Goal: Task Accomplishment & Management: Use online tool/utility

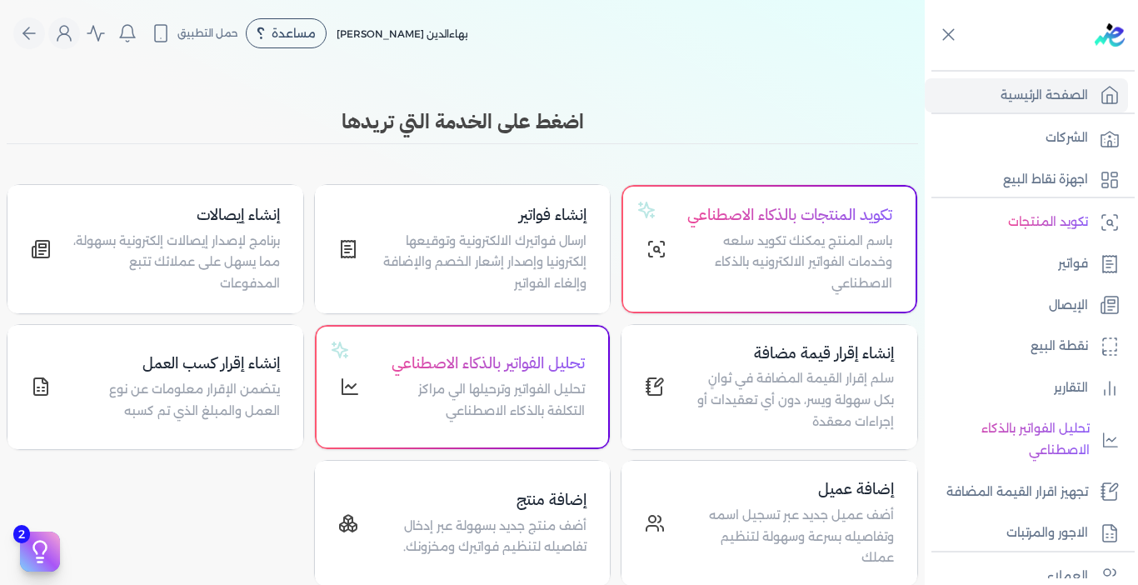
click at [1040, 309] on link "الإيصال" at bounding box center [1026, 305] width 203 height 35
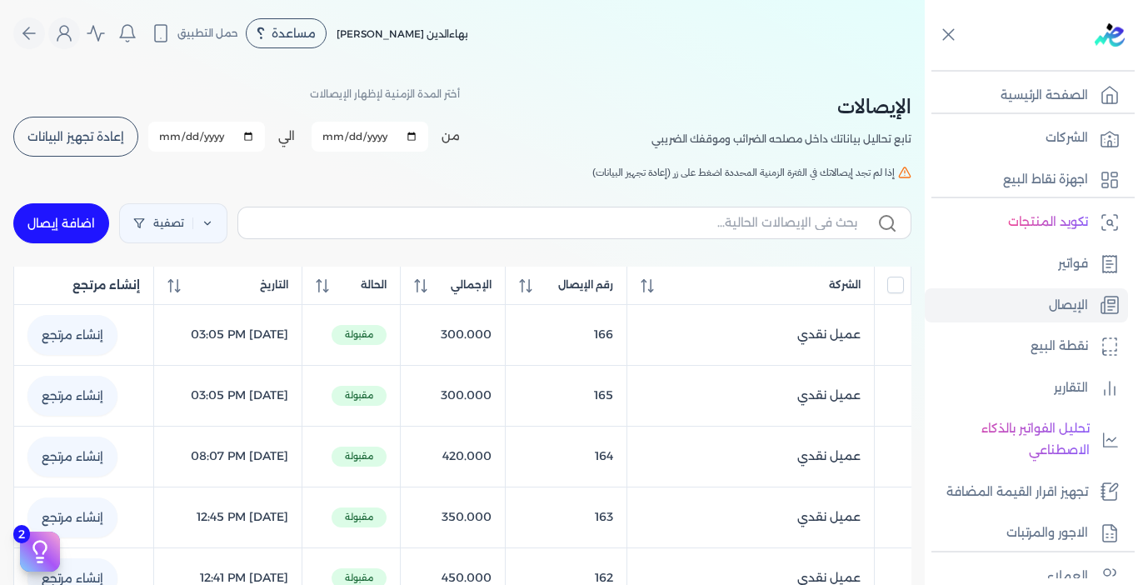
click at [71, 218] on link "اضافة إيصال" at bounding box center [61, 223] width 96 height 40
select select "EGP"
select select "EGS"
select select "B"
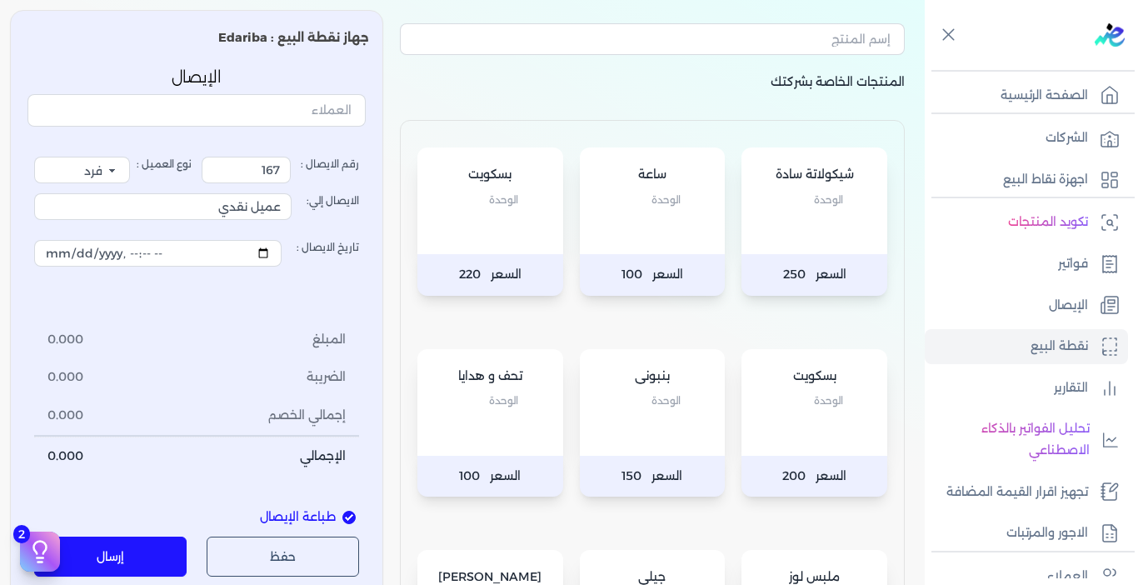
scroll to position [167, 0]
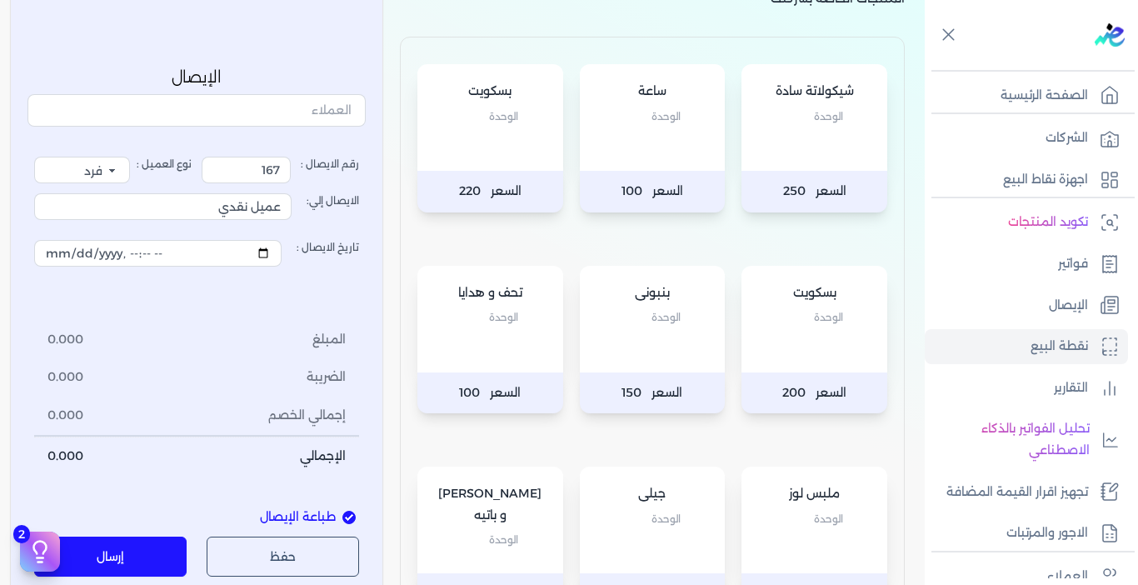
click at [808, 353] on div "بسكويت الوحدة" at bounding box center [815, 319] width 146 height 107
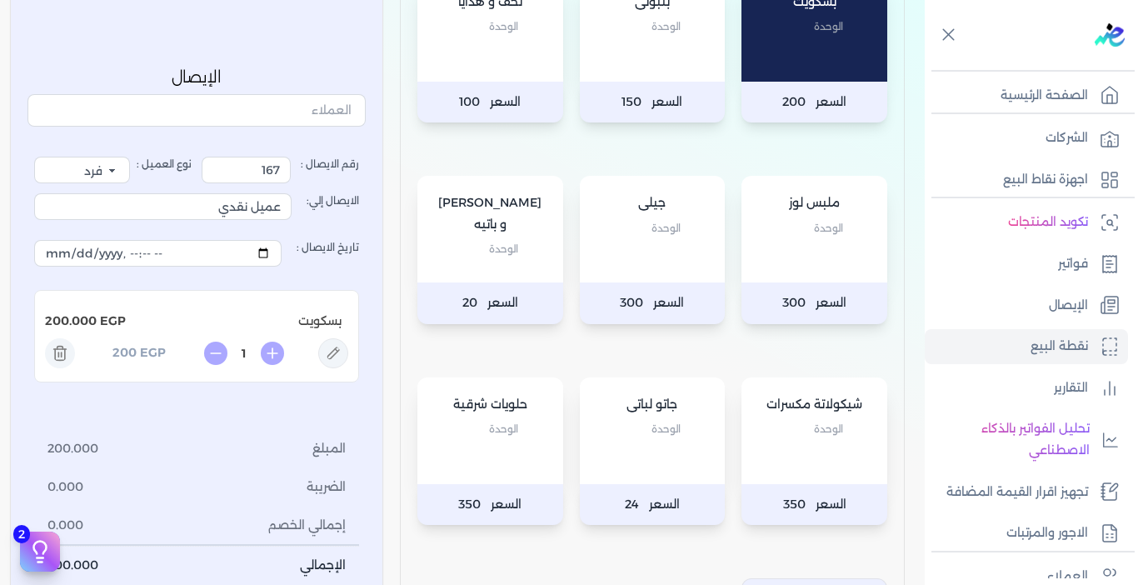
scroll to position [417, 0]
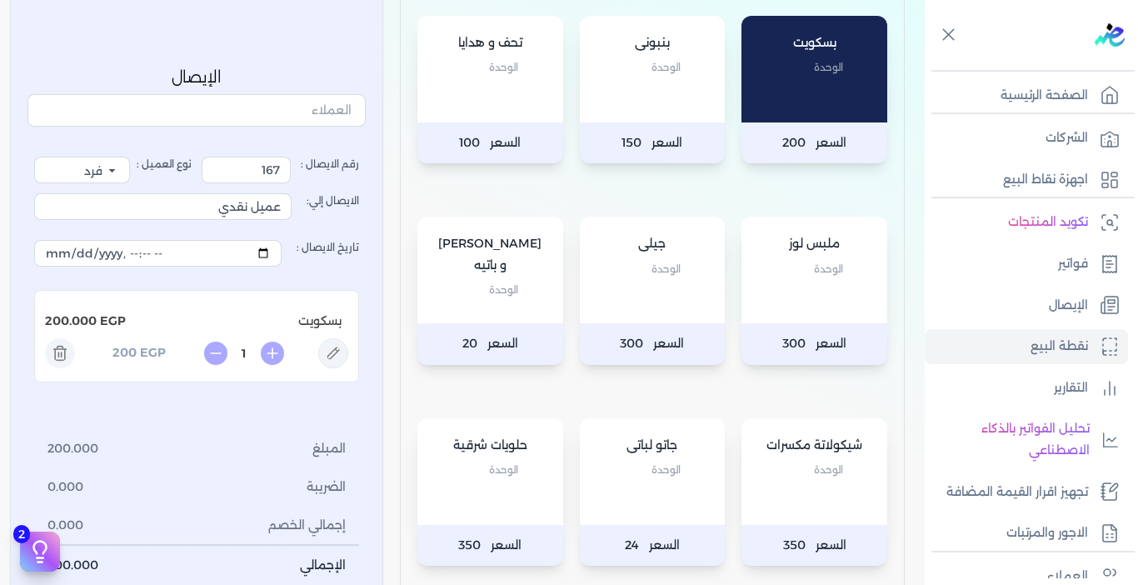
click at [516, 503] on div "حلويات شرقية الوحدة" at bounding box center [490, 471] width 146 height 107
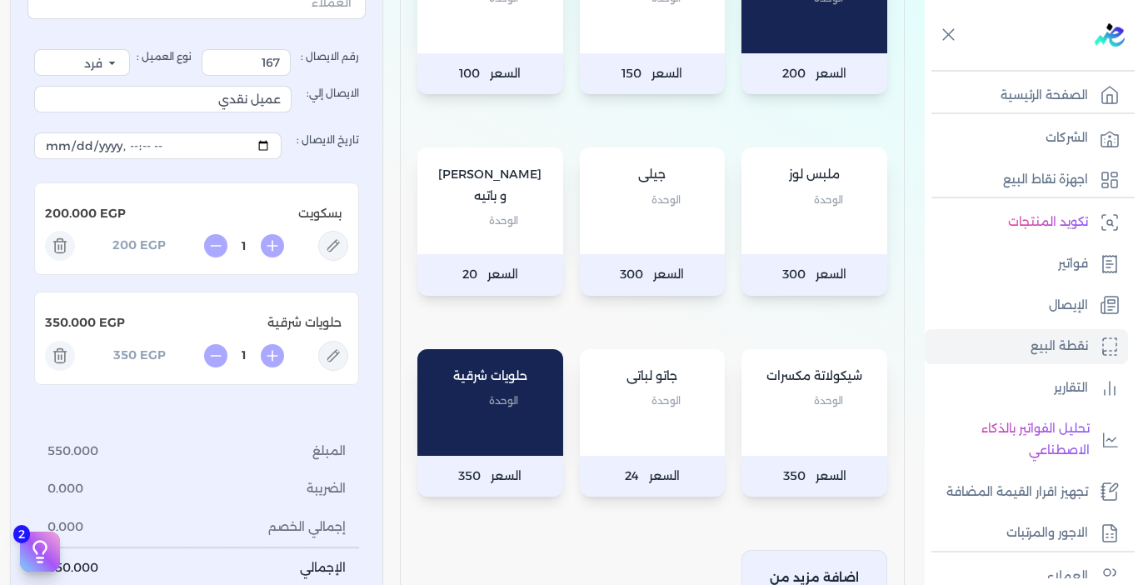
scroll to position [667, 0]
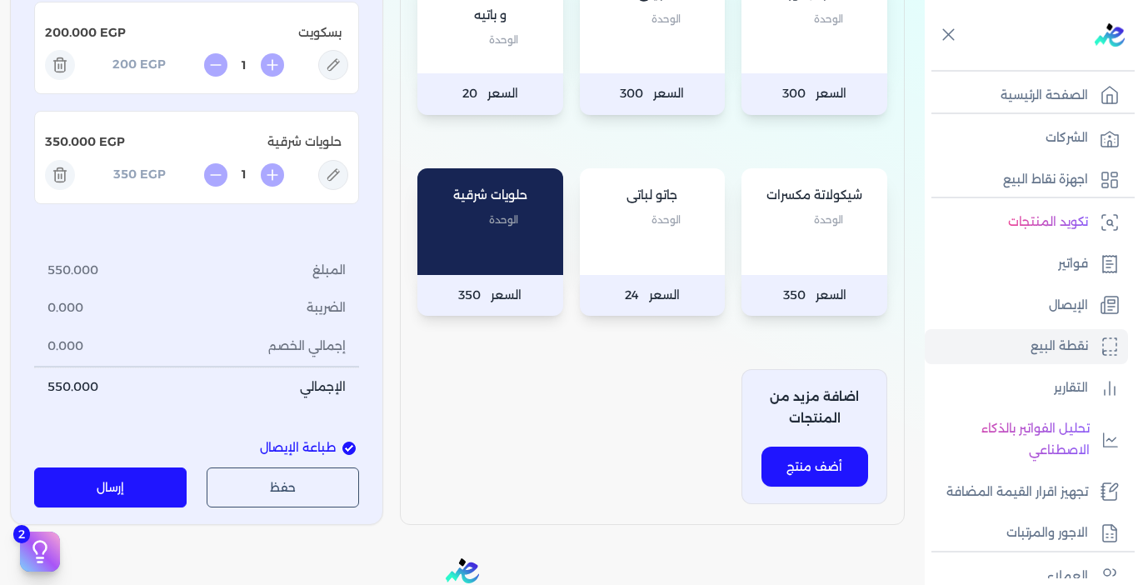
click at [143, 473] on button "إرسال" at bounding box center [110, 487] width 152 height 40
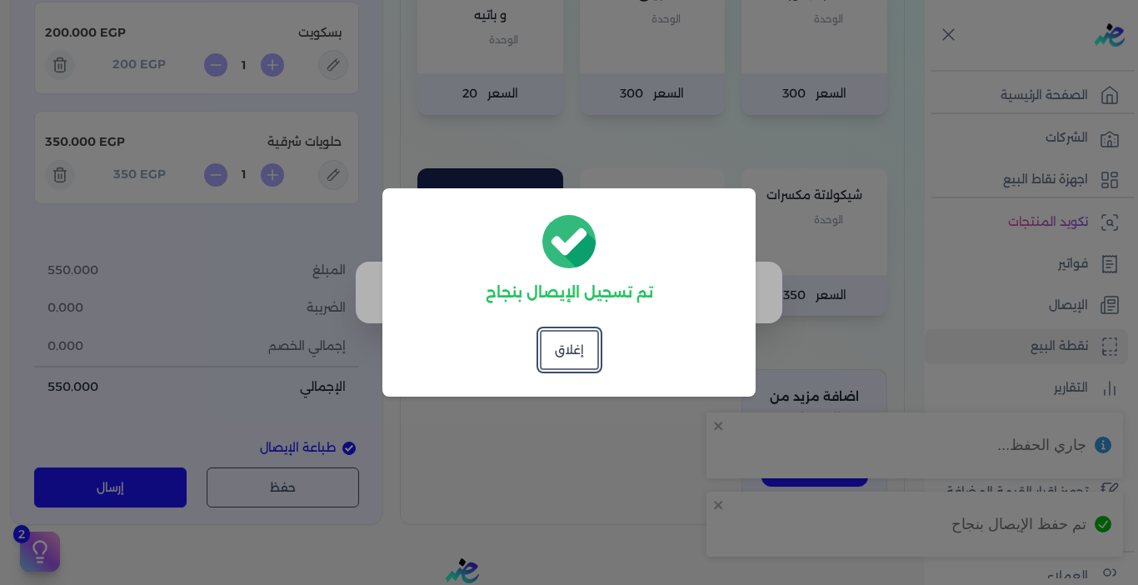
click at [610, 458] on dialog "تم تسجيل الإيصال بنجاح إغلاق" at bounding box center [569, 292] width 1138 height 585
click at [554, 338] on button "إغلاق" at bounding box center [569, 350] width 59 height 40
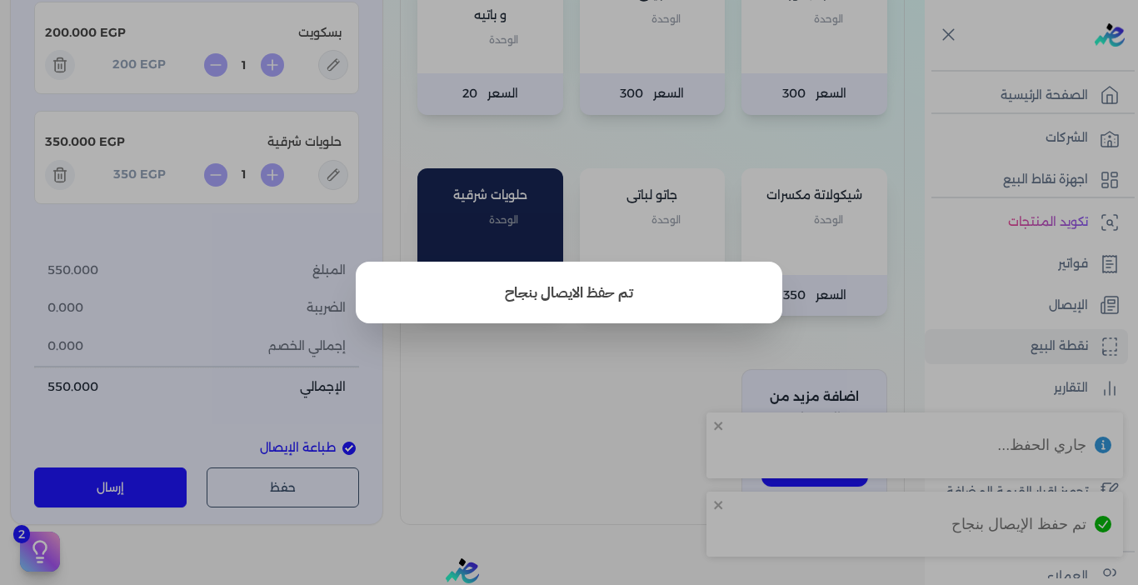
click at [616, 420] on button "close" at bounding box center [569, 292] width 1138 height 585
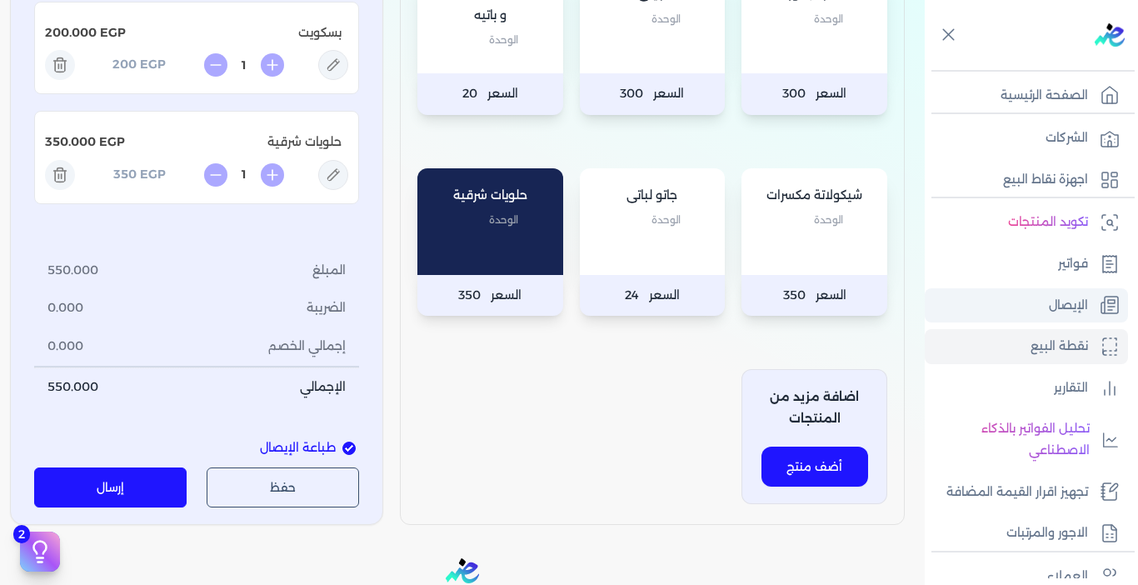
click at [1049, 297] on p "الإيصال" at bounding box center [1068, 306] width 39 height 22
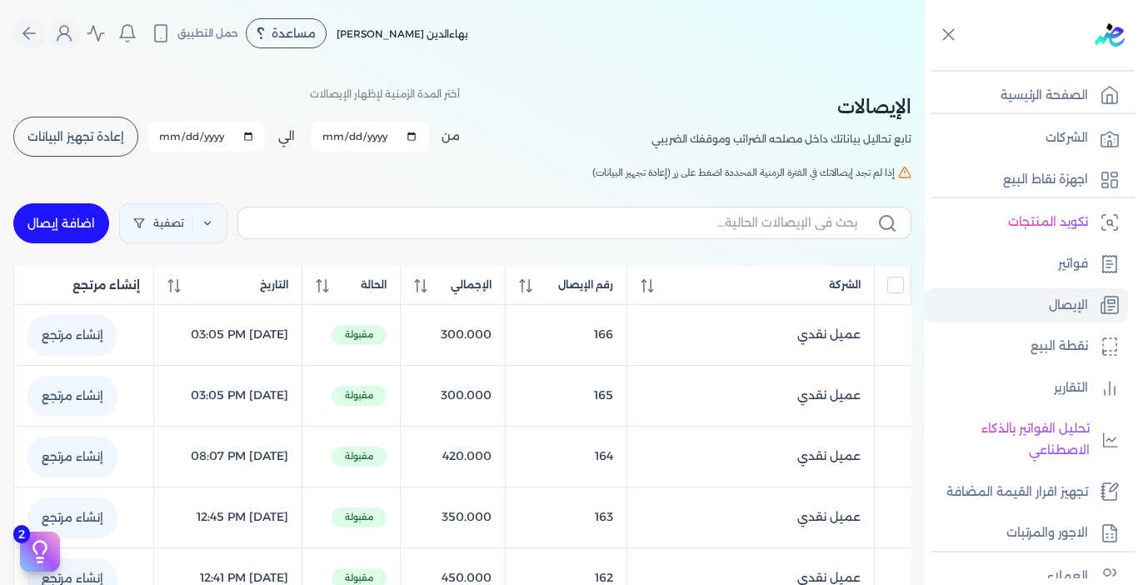
click at [52, 125] on button "إعادة تجهيز البيانات" at bounding box center [75, 137] width 125 height 40
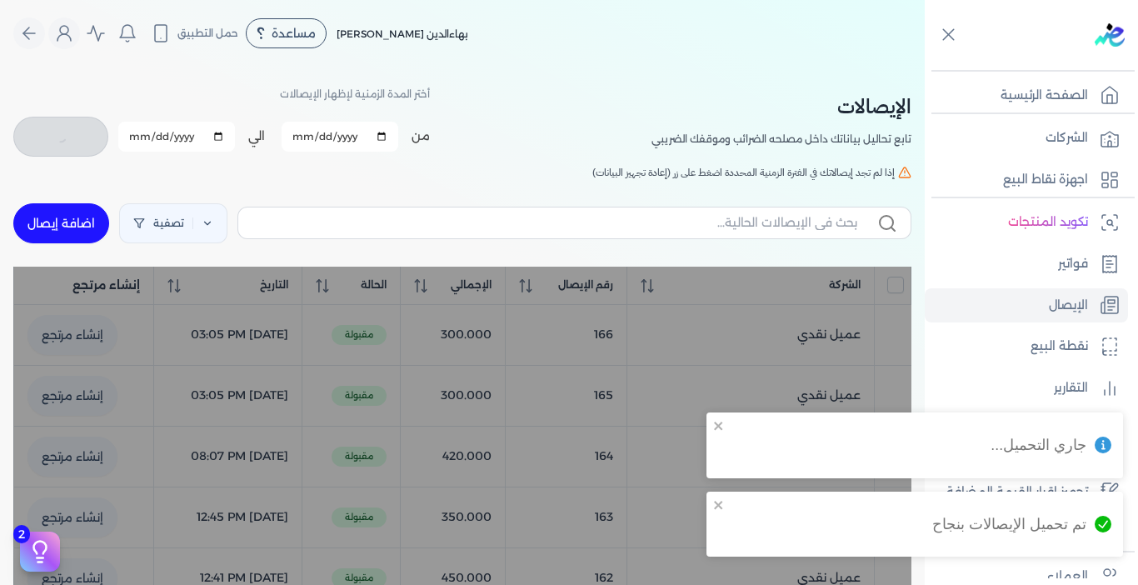
checkbox input "false"
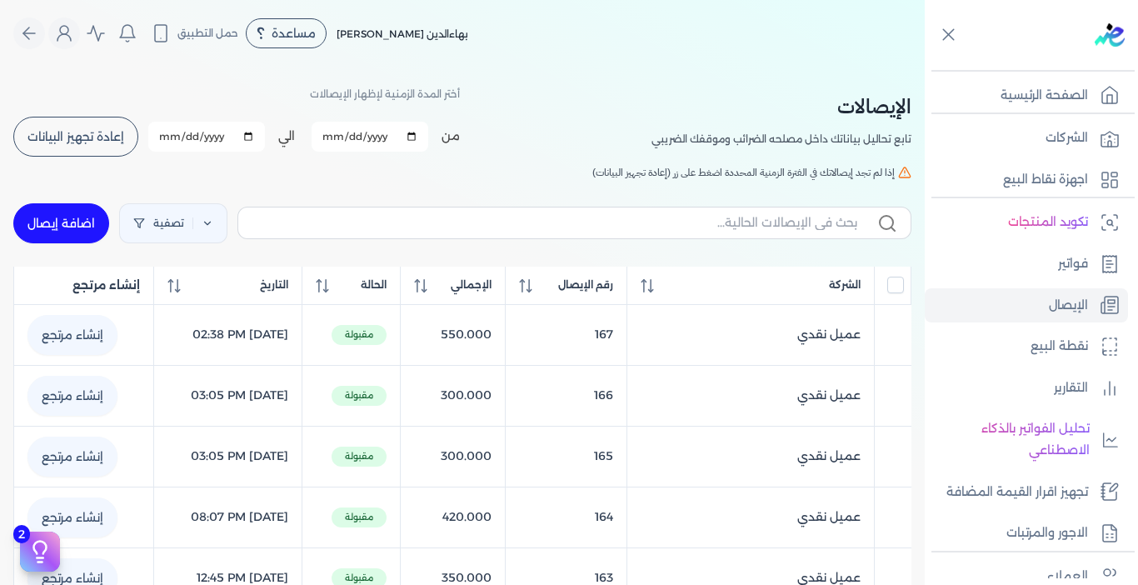
click at [82, 228] on link "اضافة إيصال" at bounding box center [61, 223] width 96 height 40
select select "EGP"
select select "EGS"
select select "B"
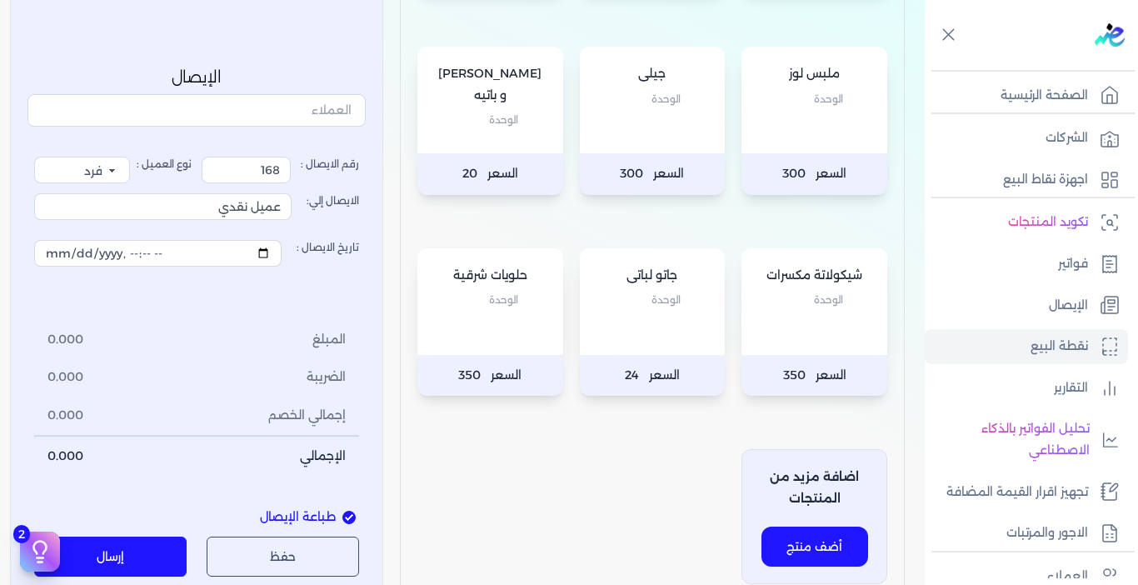
scroll to position [500, 0]
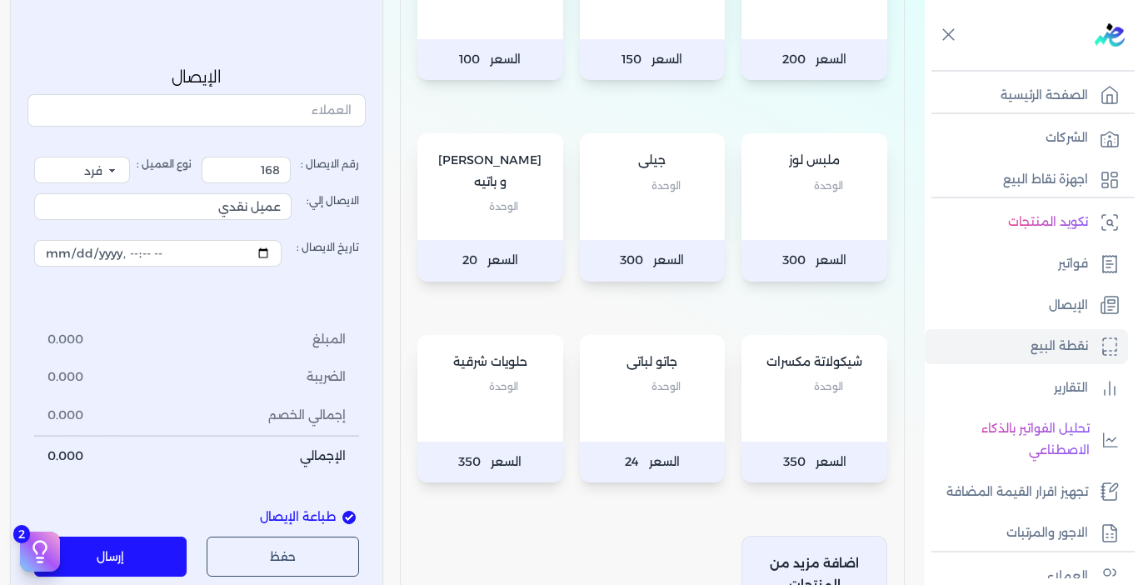
click at [544, 209] on div "[PERSON_NAME] و [PERSON_NAME]" at bounding box center [490, 186] width 146 height 107
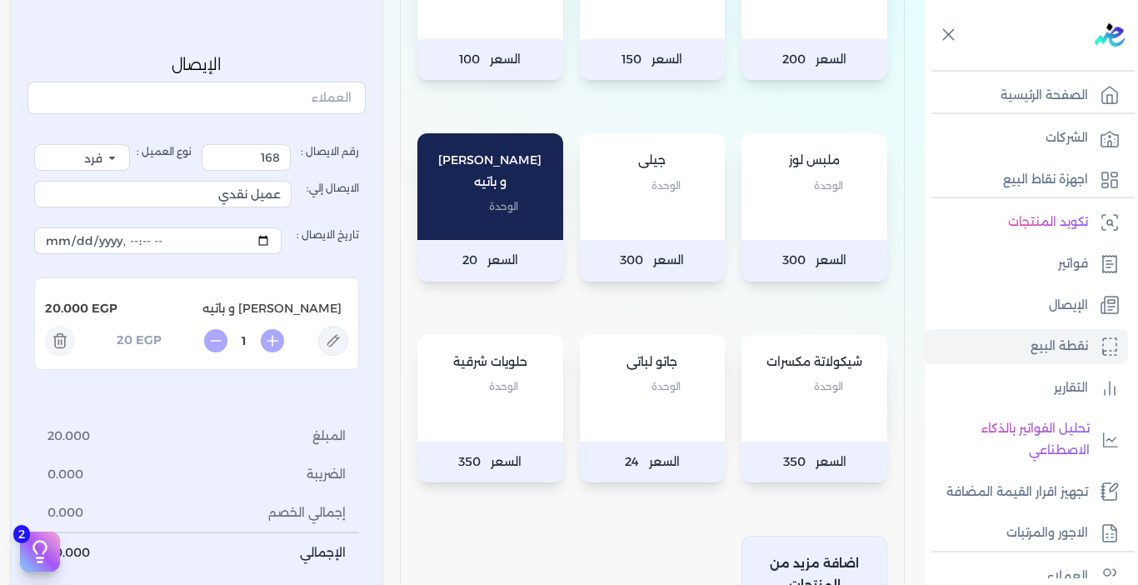
click at [276, 338] on icon at bounding box center [272, 340] width 23 height 23
type input "4"
click at [650, 428] on div "جاتو لباتى الوحدة" at bounding box center [653, 388] width 146 height 107
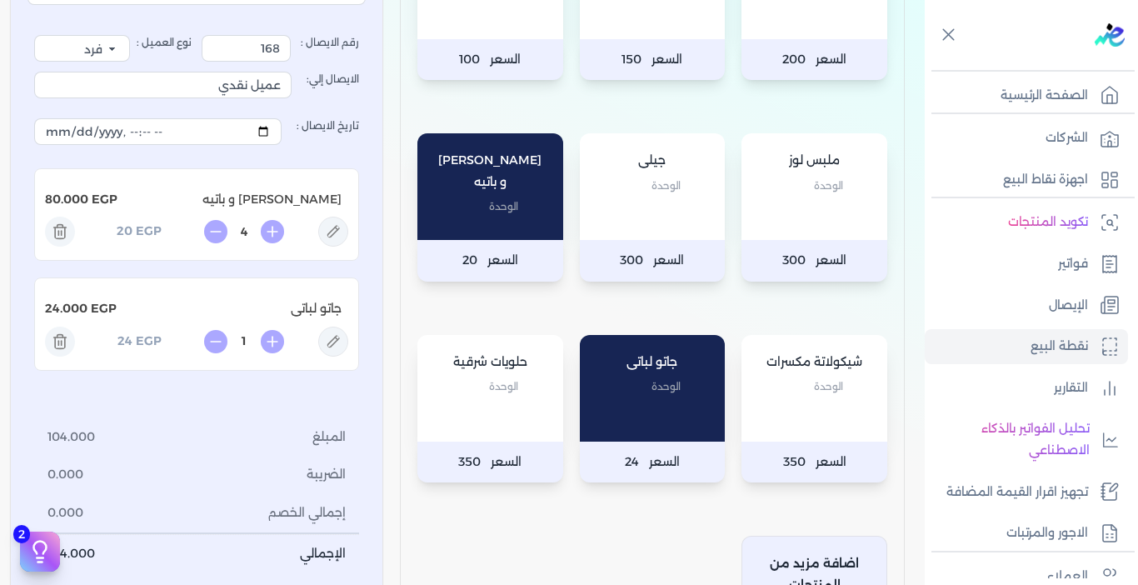
click at [276, 343] on icon at bounding box center [272, 340] width 23 height 23
click at [275, 342] on icon at bounding box center [272, 340] width 23 height 23
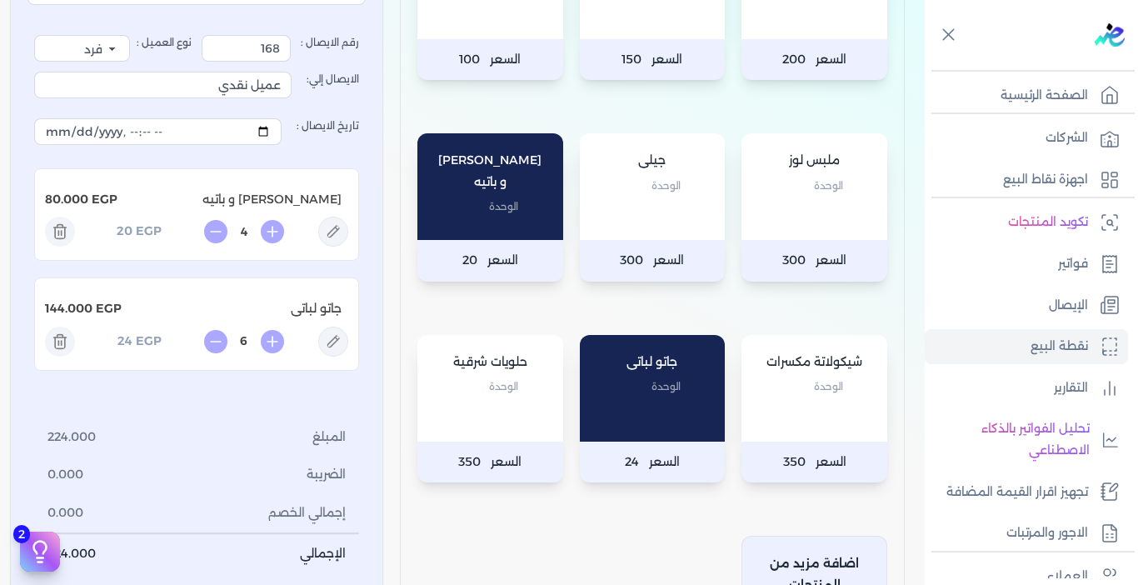
click at [275, 342] on icon at bounding box center [272, 340] width 23 height 23
type input "10"
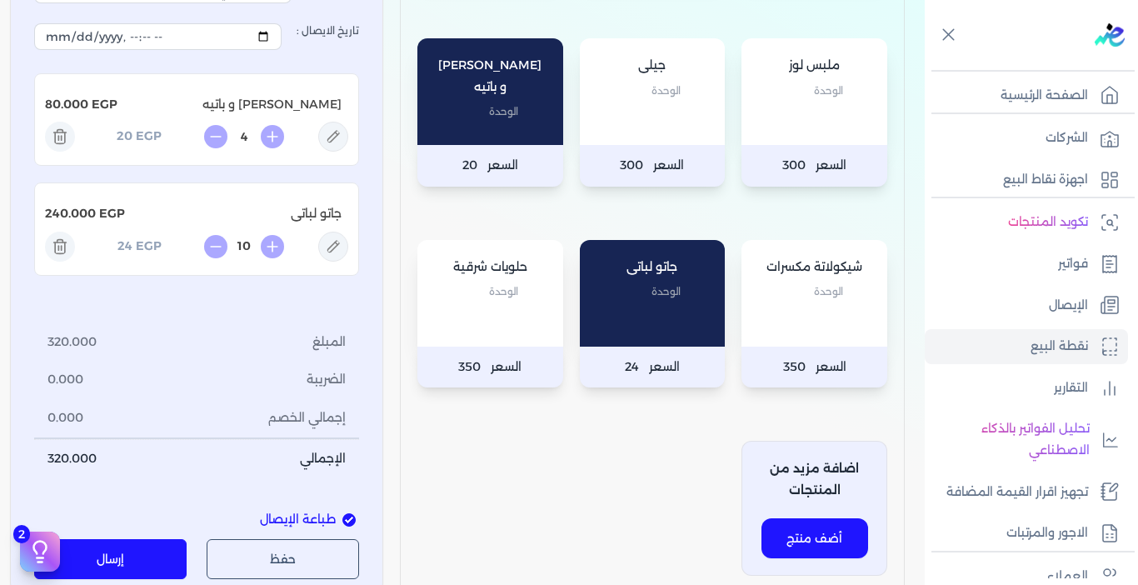
scroll to position [667, 0]
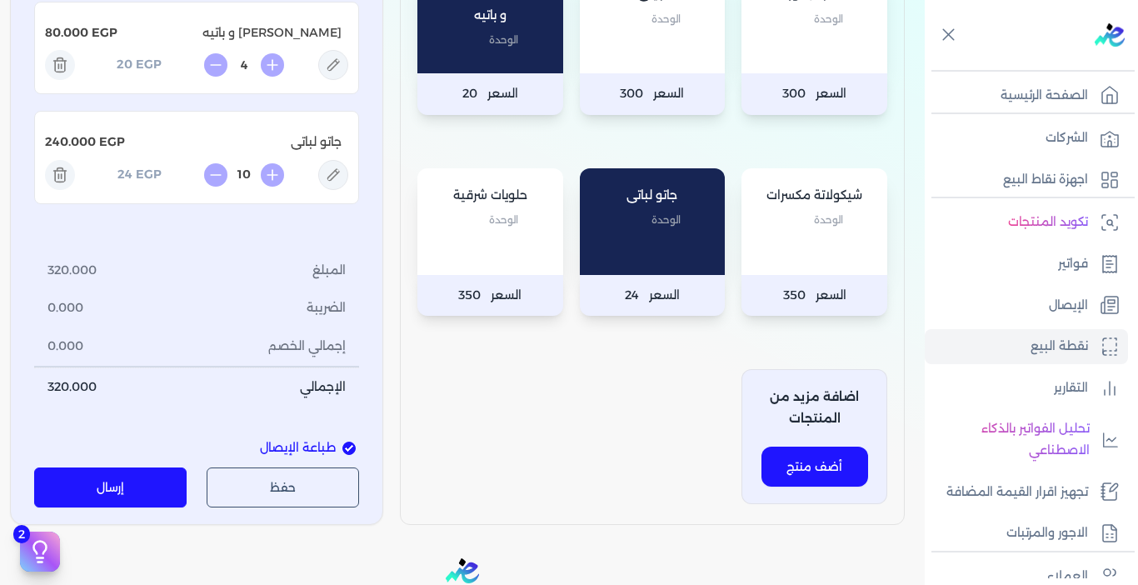
click at [188, 483] on div "حفظ طباعة إرسال" at bounding box center [196, 487] width 338 height 40
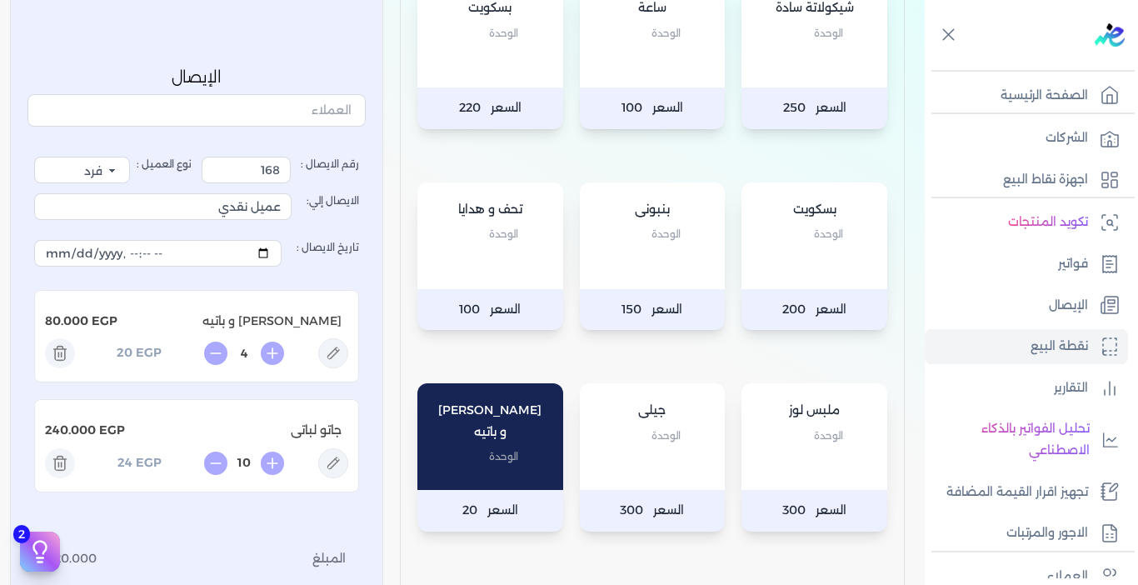
scroll to position [583, 0]
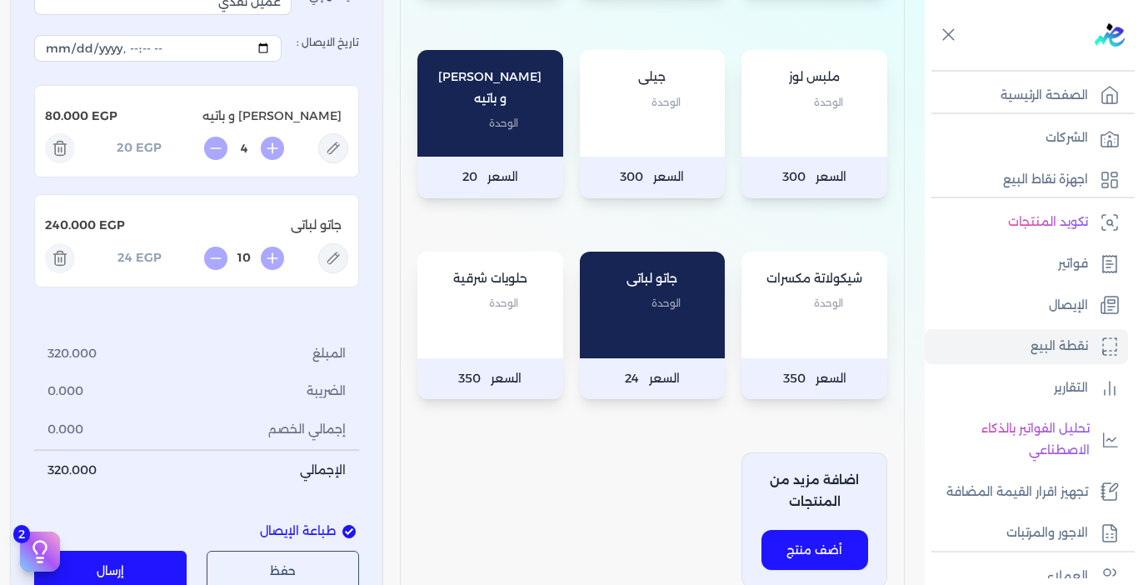
click at [129, 557] on button "إرسال" at bounding box center [110, 571] width 152 height 40
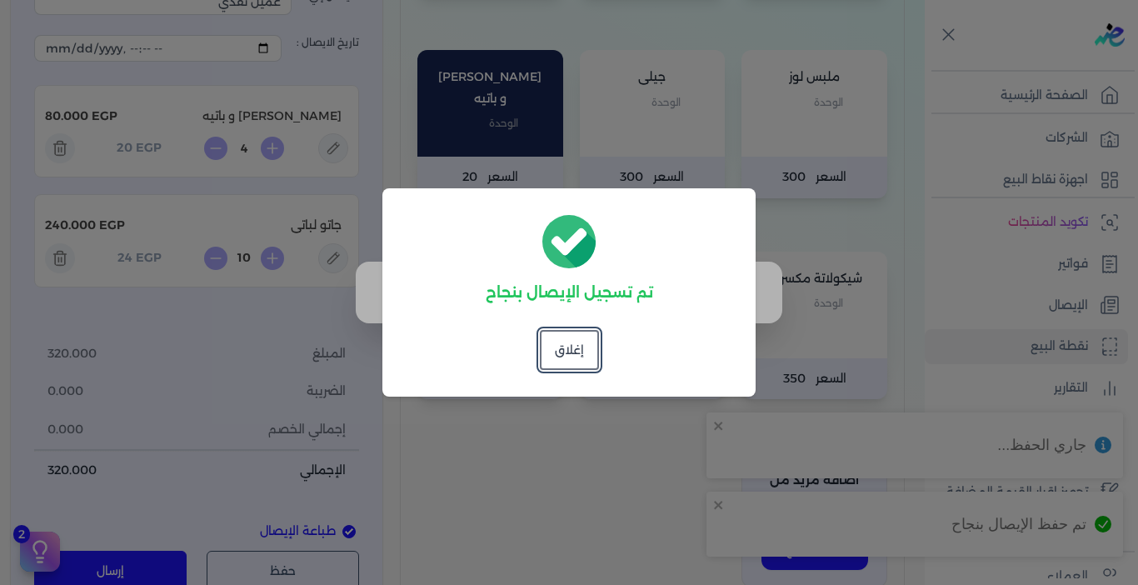
drag, startPoint x: 599, startPoint y: 467, endPoint x: 592, endPoint y: 457, distance: 12.5
click at [598, 467] on dialog "تم تسجيل الإيصال بنجاح إغلاق" at bounding box center [569, 292] width 1138 height 585
click at [579, 356] on button "إغلاق" at bounding box center [569, 350] width 59 height 40
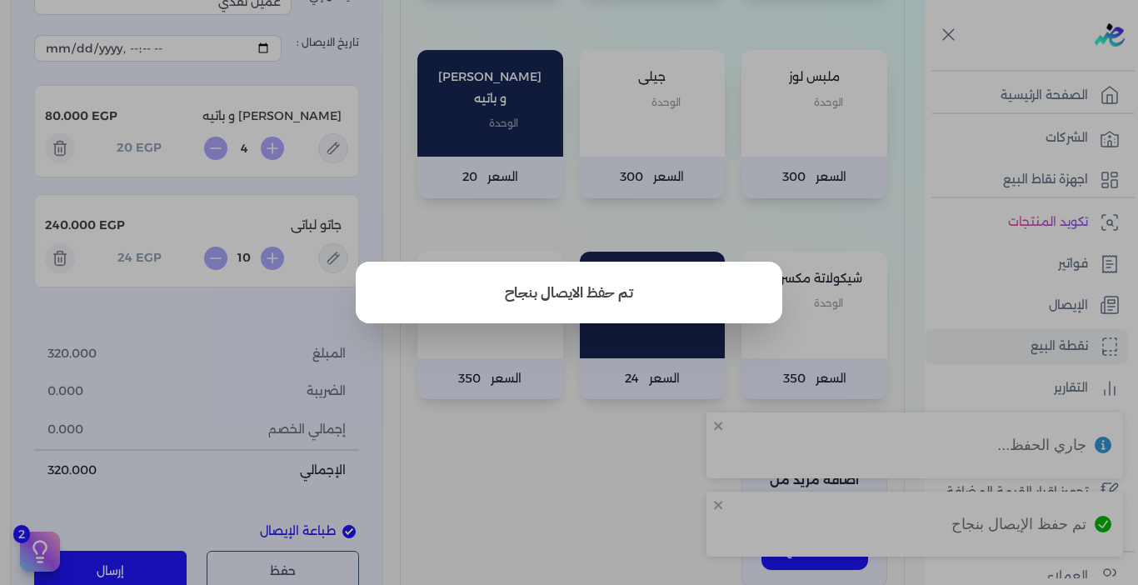
click at [587, 468] on button "close" at bounding box center [569, 292] width 1138 height 585
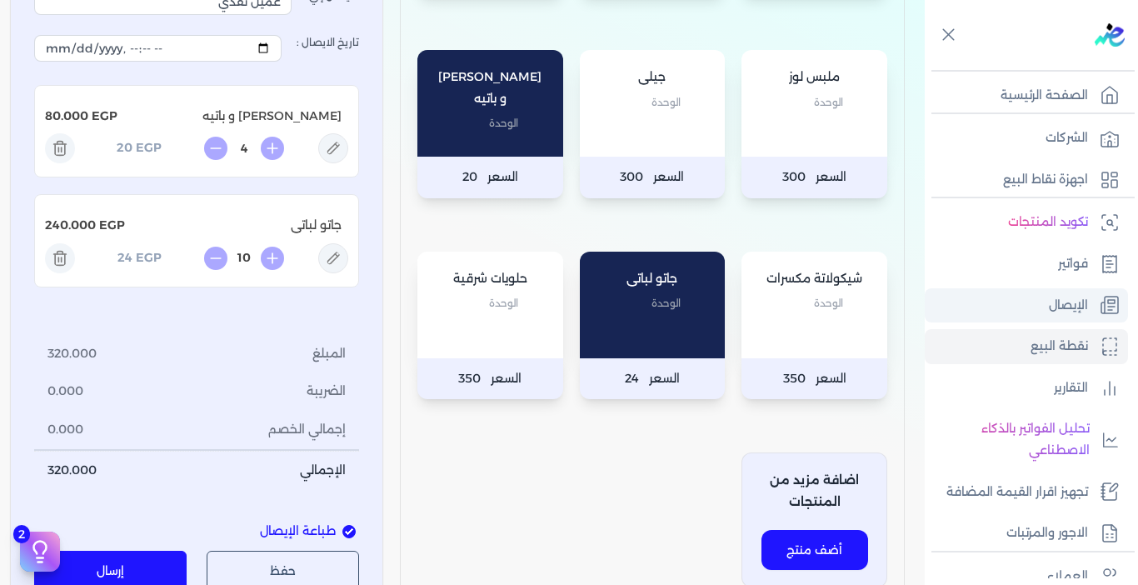
click at [1077, 302] on p "الإيصال" at bounding box center [1068, 306] width 39 height 22
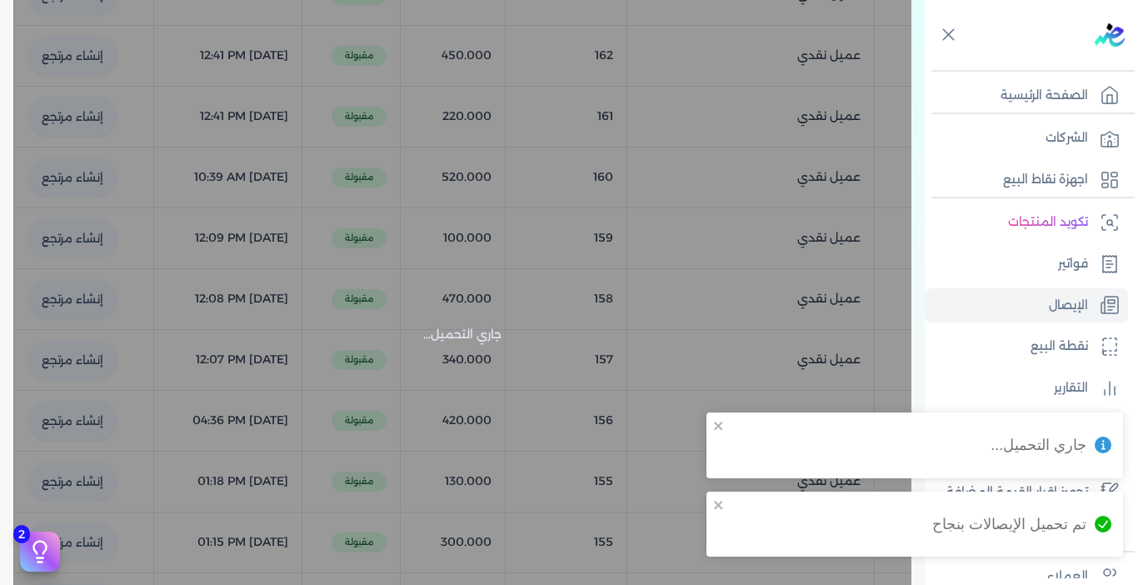
checkbox input "false"
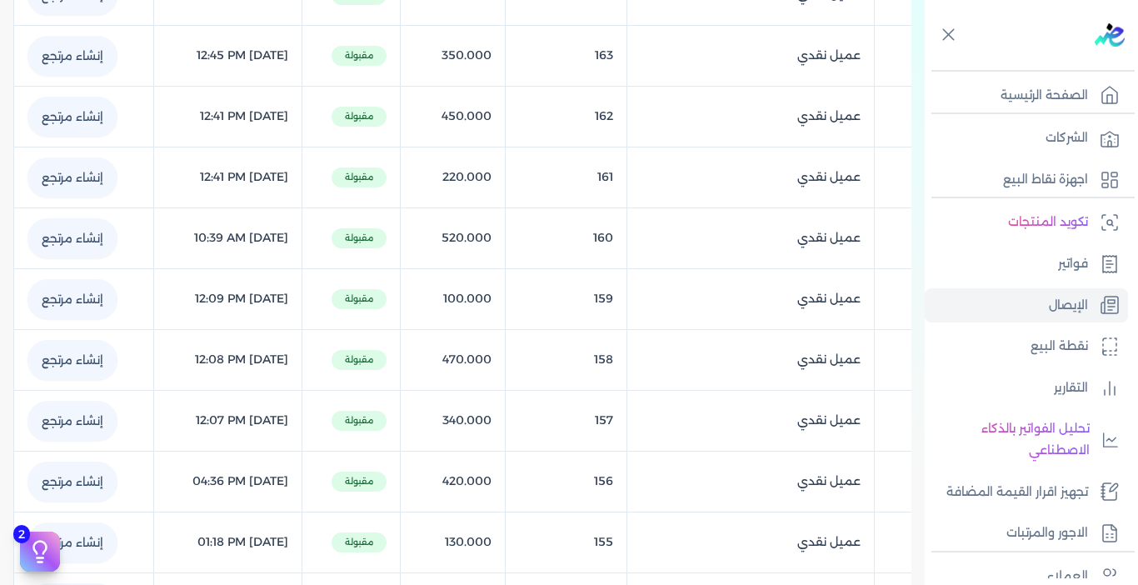
select select "EGP"
select select "EGS"
select select "B"
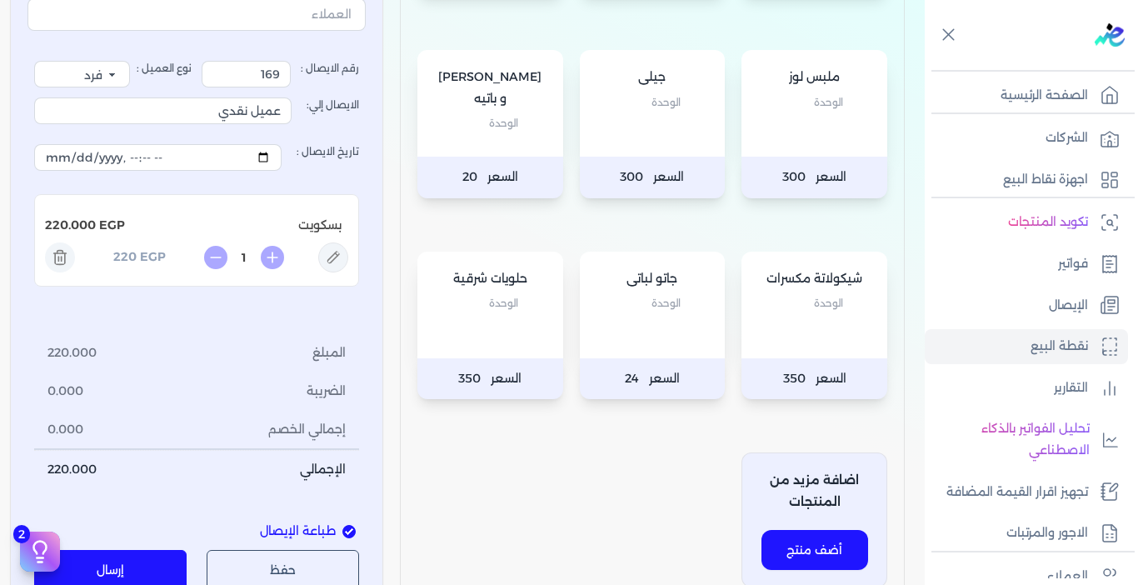
click at [540, 157] on div "[PERSON_NAME] و [PERSON_NAME]" at bounding box center [490, 103] width 146 height 107
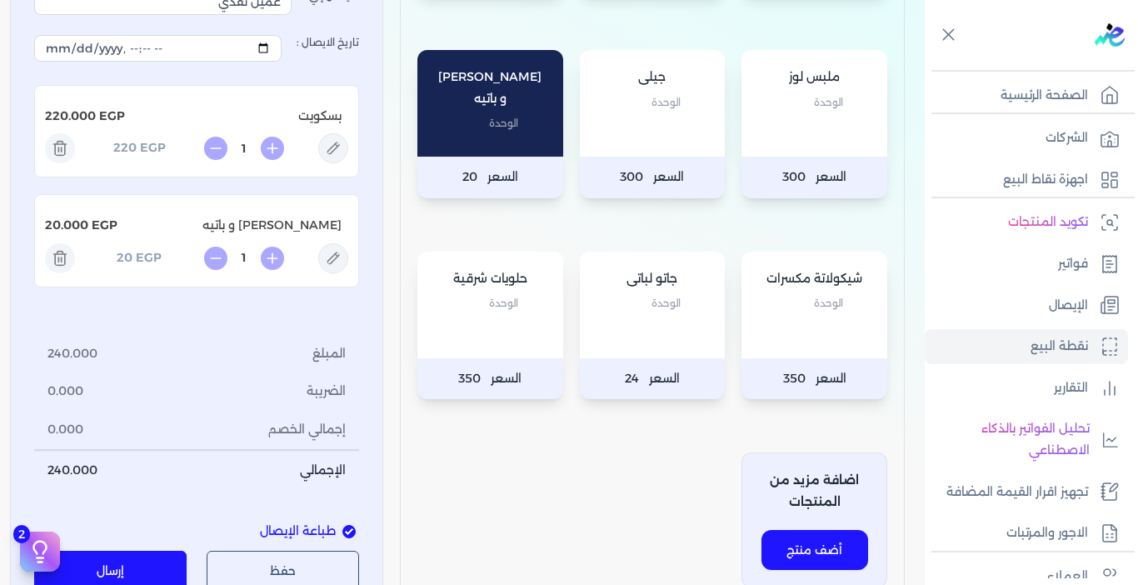
click at [277, 269] on icon at bounding box center [272, 257] width 23 height 23
type input "2"
click at [766, 157] on div "ملبس لوز الوحدة" at bounding box center [815, 103] width 146 height 107
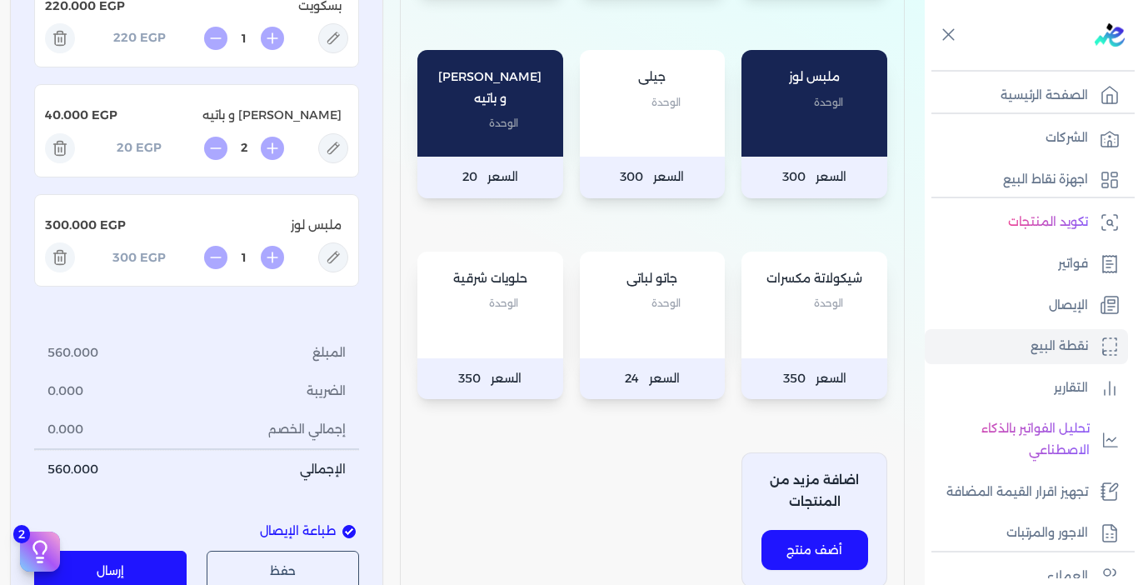
click at [135, 551] on button "إرسال" at bounding box center [110, 571] width 152 height 40
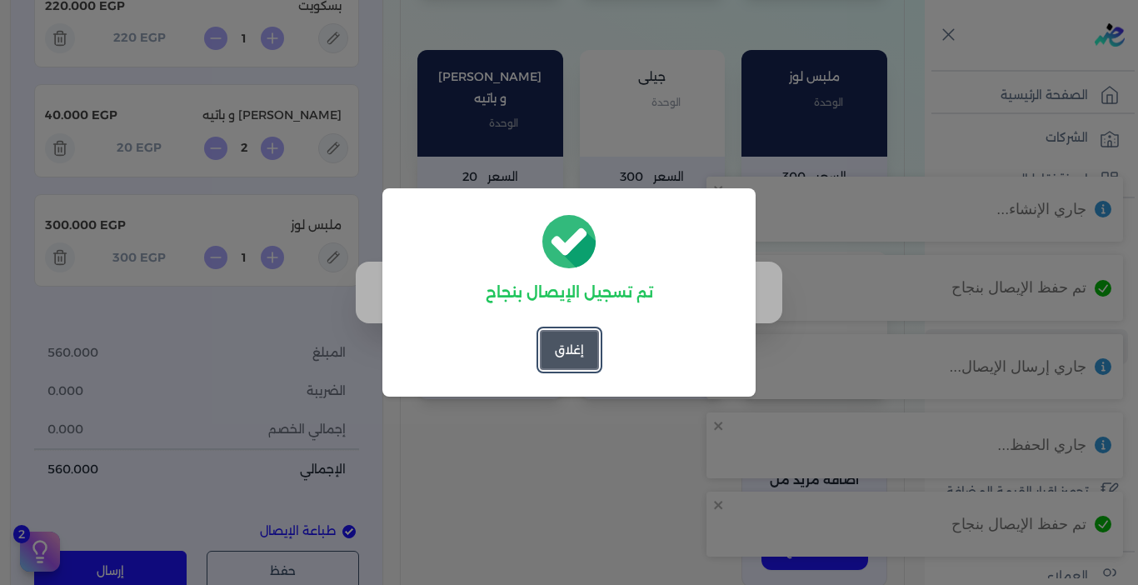
click at [568, 355] on button "إغلاق" at bounding box center [569, 350] width 59 height 40
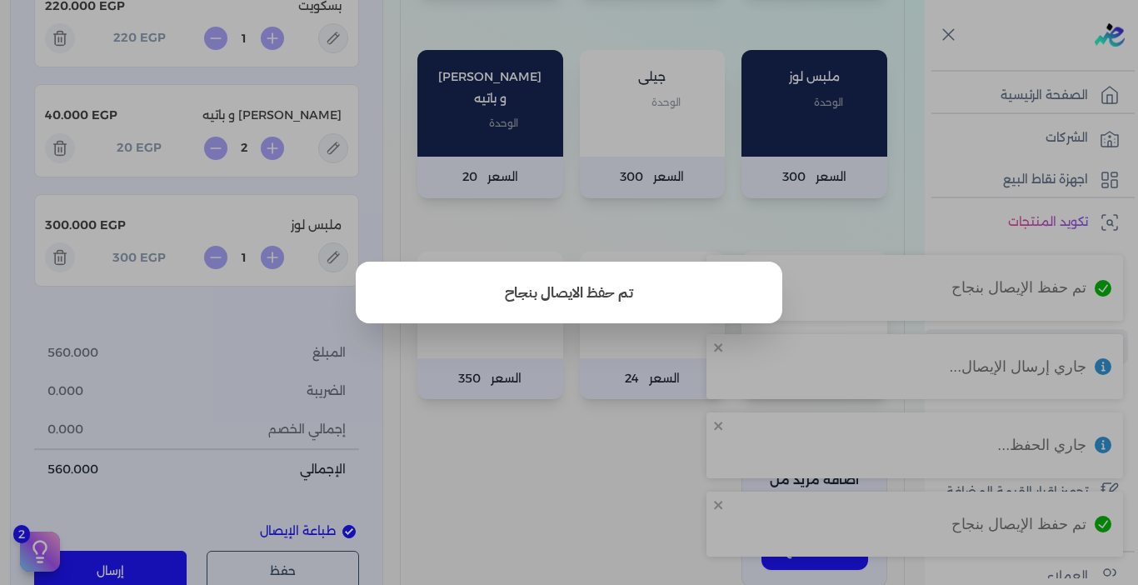
click at [596, 416] on button "close" at bounding box center [569, 292] width 1138 height 585
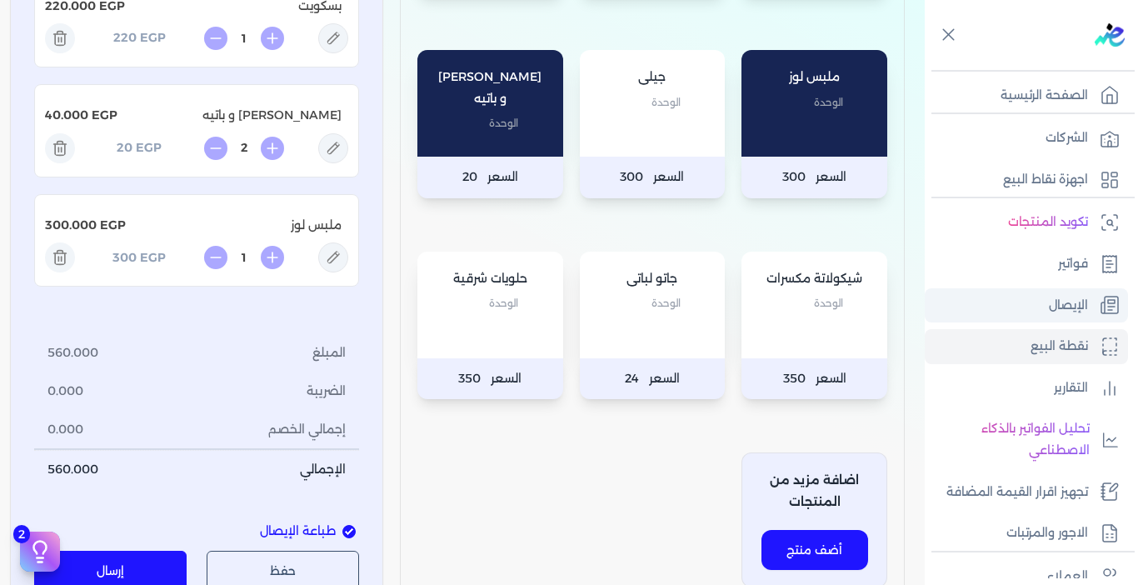
click at [1072, 299] on p "الإيصال" at bounding box center [1068, 306] width 39 height 22
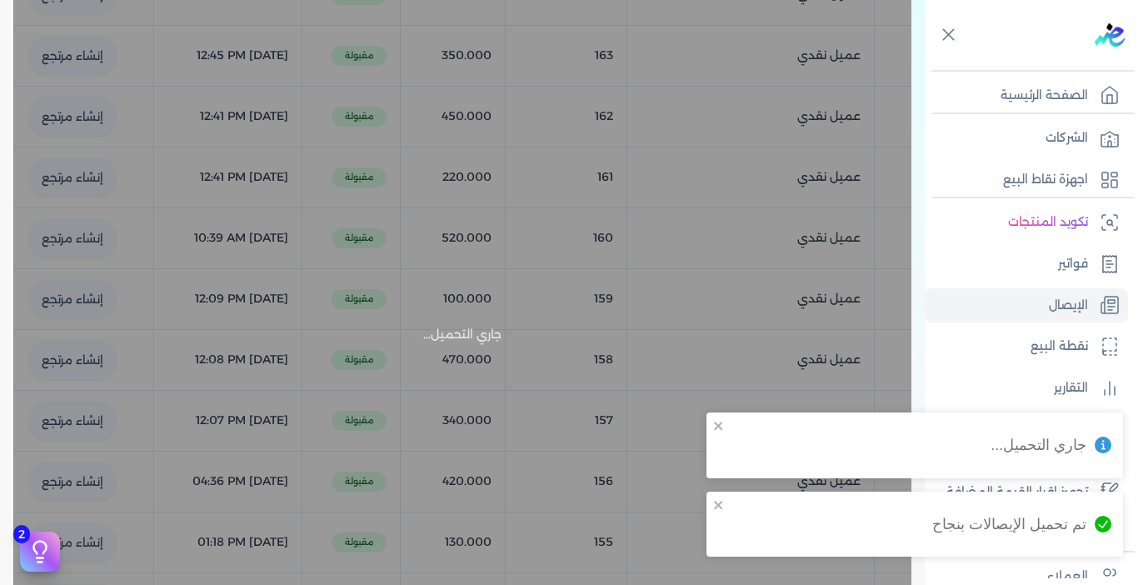
checkbox input "false"
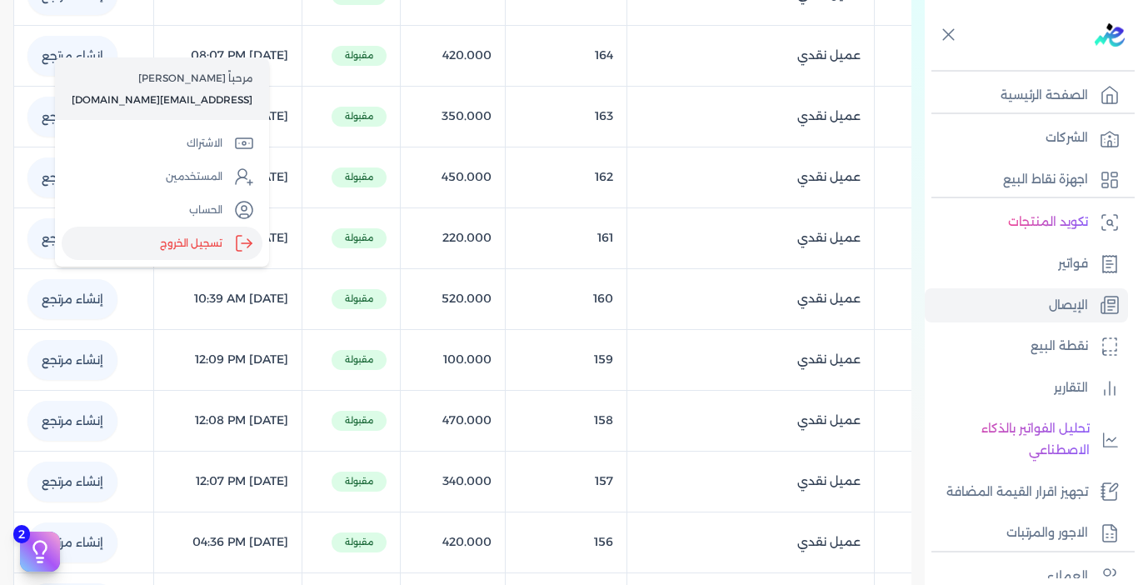
click at [179, 242] on label "تسجيل الخروج" at bounding box center [162, 243] width 201 height 33
click at [925, 67] on input "Close" at bounding box center [925, 67] width 0 height 0
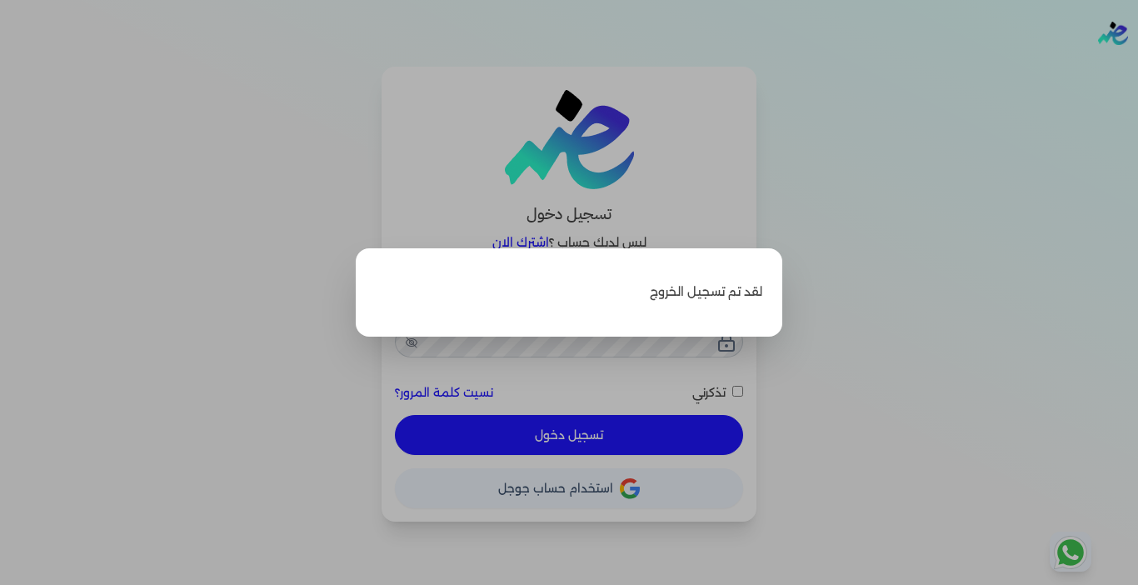
type input "[EMAIL_ADDRESS][DOMAIN_NAME]"
checkbox input "false"
click at [916, 299] on label "Close" at bounding box center [569, 292] width 1138 height 585
click at [1137, 67] on input "Close" at bounding box center [1138, 67] width 0 height 0
